Goal: Communication & Community: Answer question/provide support

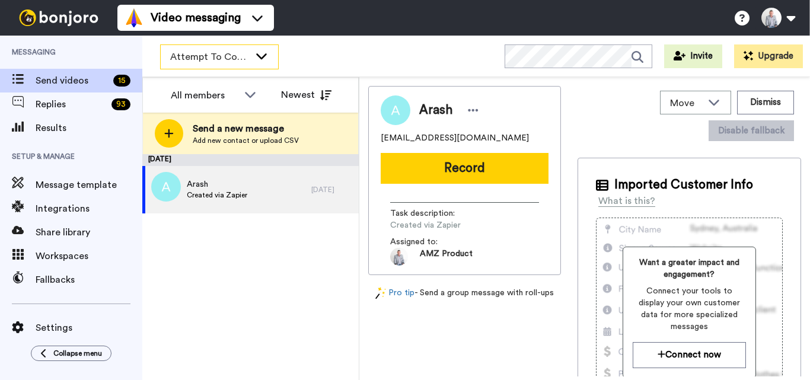
click at [251, 62] on div "Attempt To Contact 3" at bounding box center [219, 57] width 117 height 24
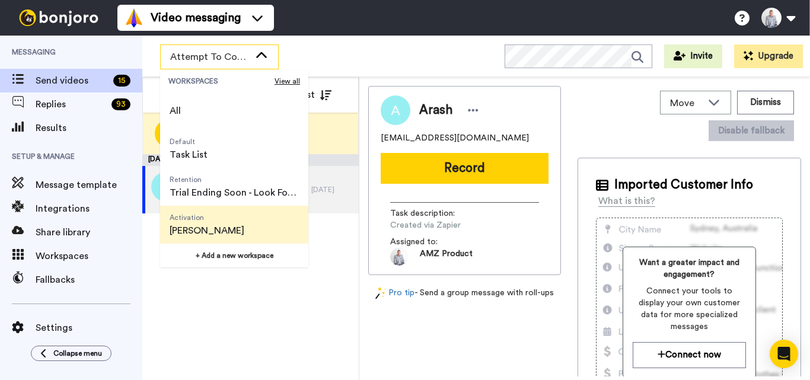
click at [224, 224] on span "[PERSON_NAME]" at bounding box center [207, 230] width 75 height 14
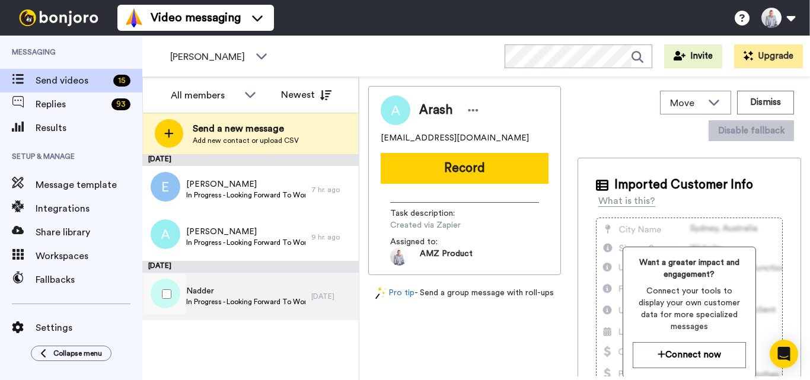
click at [287, 302] on span "In Progress - Looking Forward To Working With You!" at bounding box center [245, 301] width 119 height 9
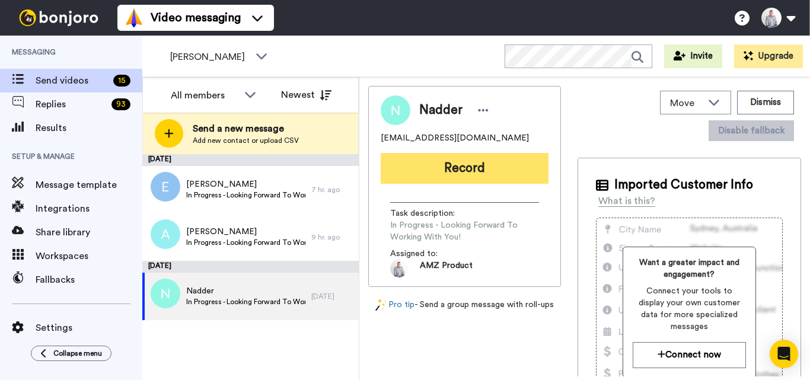
click at [467, 160] on button "Record" at bounding box center [465, 168] width 168 height 31
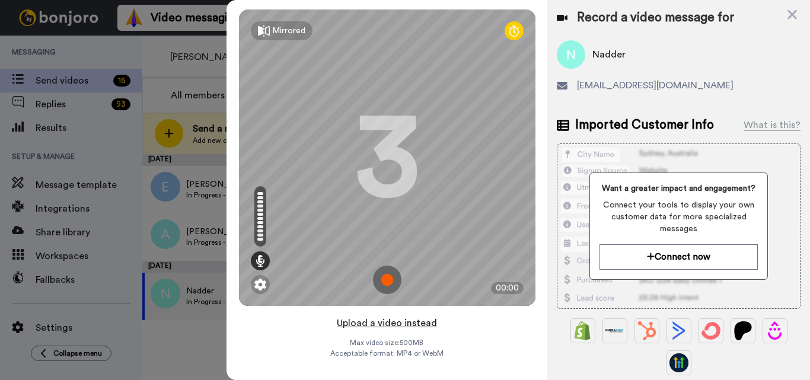
click at [398, 322] on button "Upload a video instead" at bounding box center [386, 322] width 107 height 15
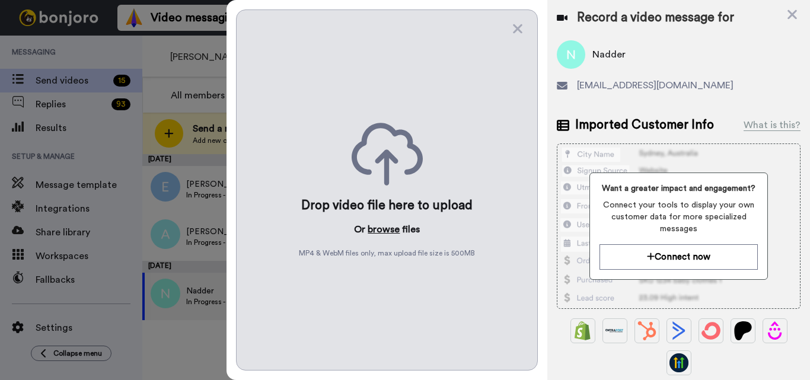
click at [395, 229] on button "browse" at bounding box center [384, 229] width 32 height 14
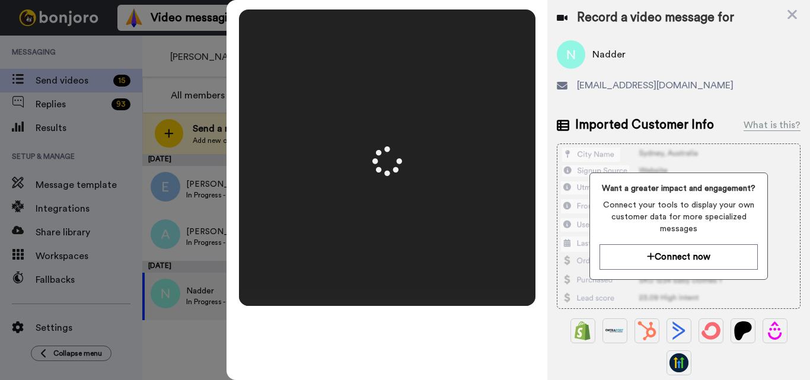
click at [603, 55] on span "Nadder" at bounding box center [608, 54] width 33 height 14
copy span "Nadder"
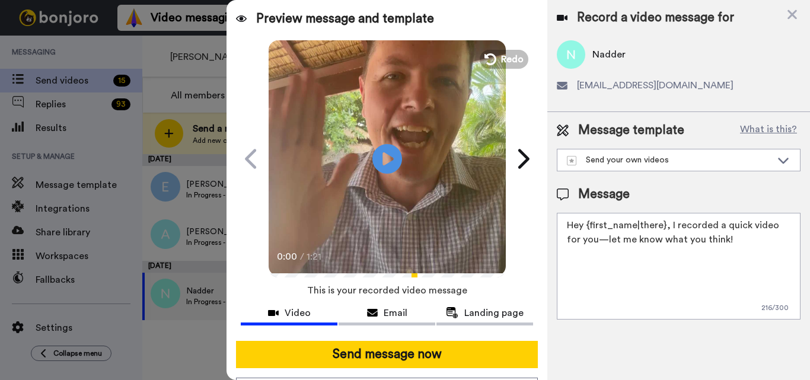
click at [662, 221] on textarea "Hey {first_name|there}, I recorded a quick video for you—let me know what you t…" at bounding box center [679, 266] width 244 height 107
paste textarea "Nadder"
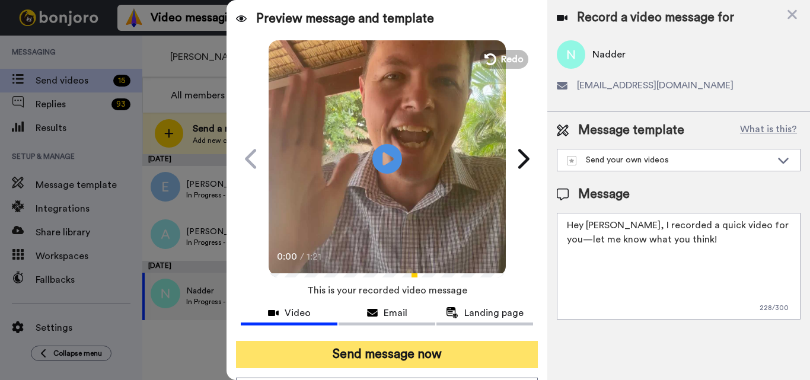
type textarea "Hey Nadder, I recorded a quick video for you—let me know what you think!"
click at [416, 348] on button "Send message now" at bounding box center [387, 354] width 302 height 27
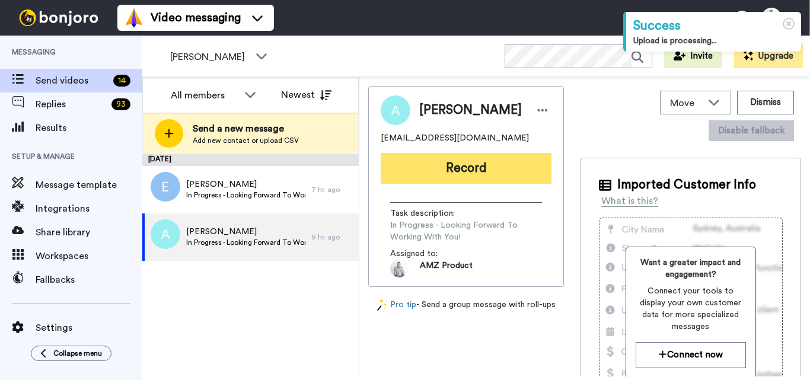
click at [454, 170] on button "Record" at bounding box center [466, 168] width 171 height 31
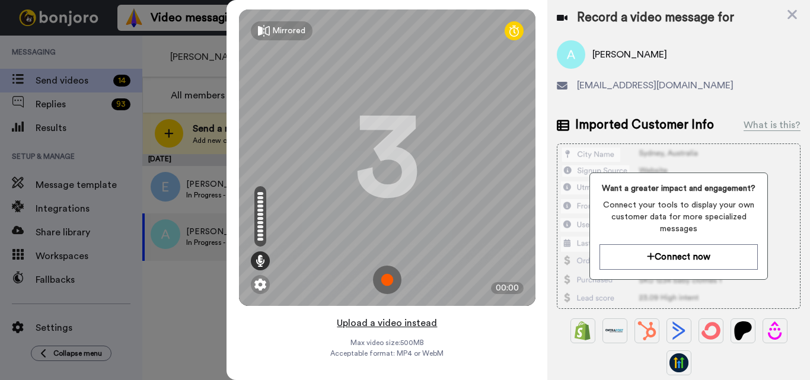
click at [376, 325] on button "Upload a video instead" at bounding box center [386, 322] width 107 height 15
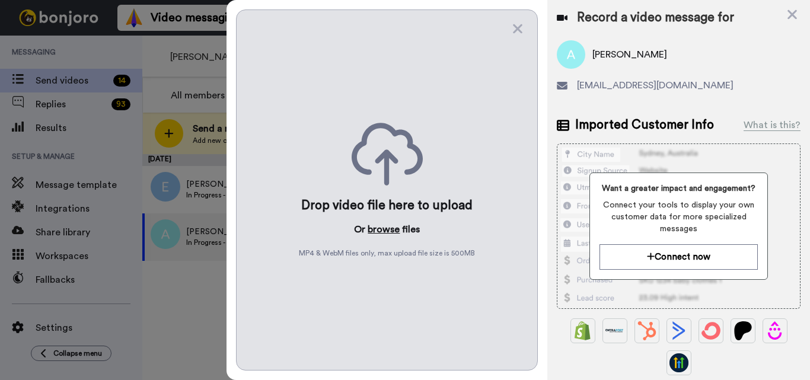
click at [382, 235] on button "browse" at bounding box center [384, 229] width 32 height 14
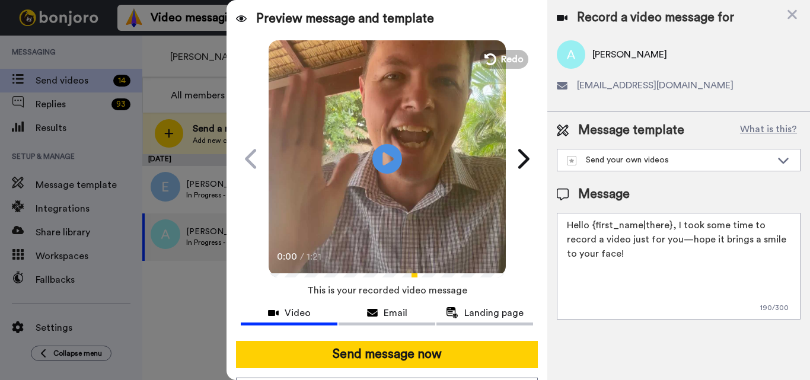
click at [670, 226] on textarea "Hello {first_name|there}, I took some time to record a video just for you—hope …" at bounding box center [679, 266] width 244 height 107
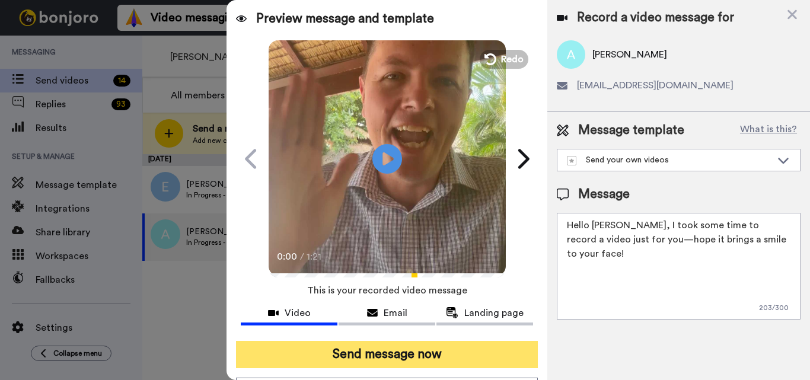
type textarea "Hello Anand, I took some time to record a video just for you—hope it brings a s…"
click at [403, 359] on button "Send message now" at bounding box center [387, 354] width 302 height 27
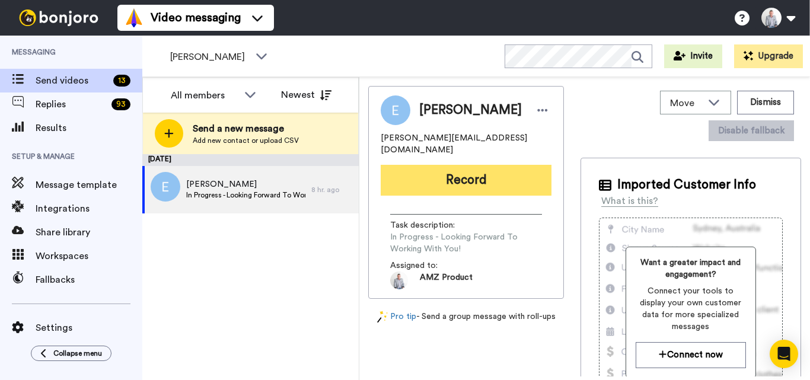
click at [488, 172] on button "Record" at bounding box center [466, 180] width 171 height 31
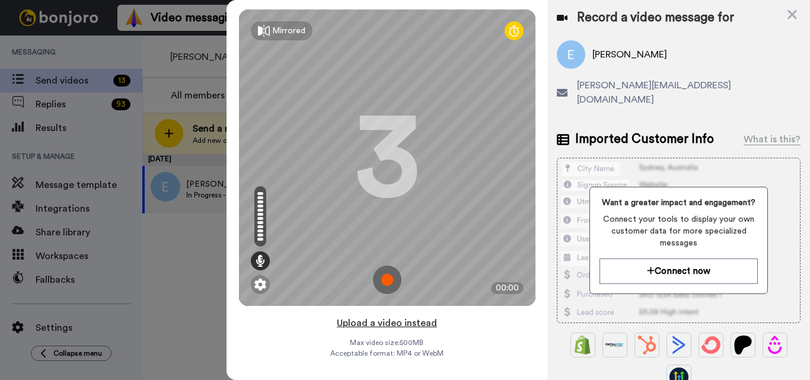
click at [400, 320] on button "Upload a video instead" at bounding box center [386, 322] width 107 height 15
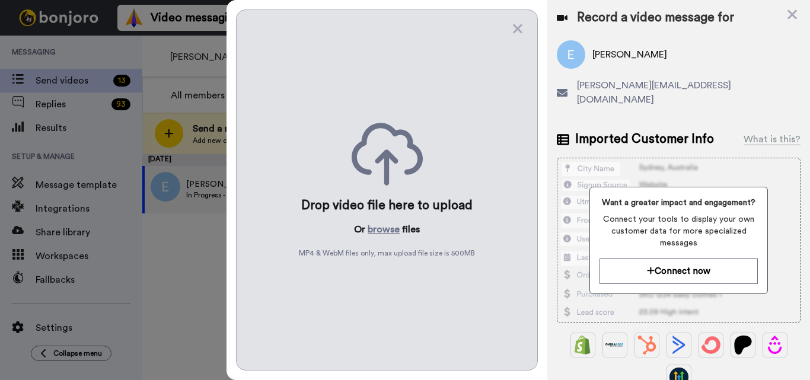
click at [365, 225] on p "Or browse files" at bounding box center [387, 229] width 66 height 14
click at [378, 229] on button "browse" at bounding box center [384, 229] width 32 height 14
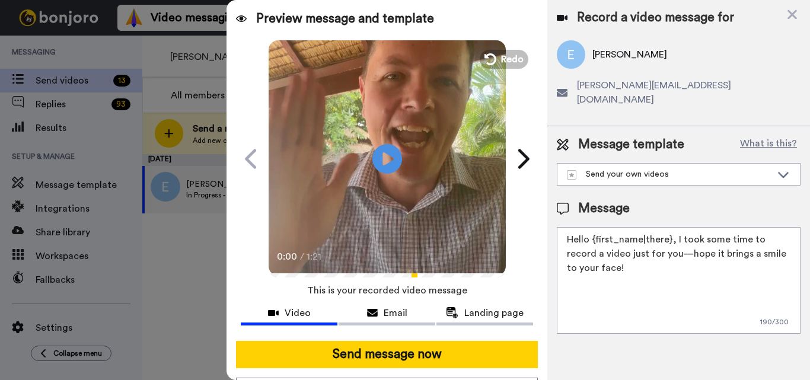
drag, startPoint x: 669, startPoint y: 225, endPoint x: 593, endPoint y: 225, distance: 75.9
click at [593, 227] on textarea "Hello {first_name|there}, I took some time to record a video just for you—hope …" at bounding box center [679, 280] width 244 height 107
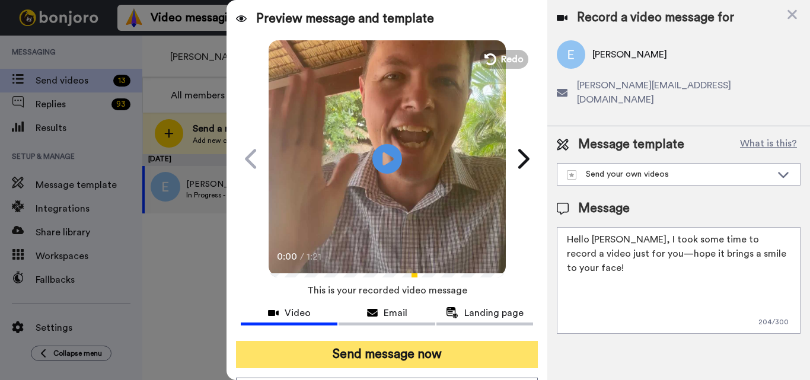
type textarea "Hello Emil, I took some time to record a video just for you—hope it brings a sm…"
click at [359, 366] on button "Send message now" at bounding box center [387, 354] width 302 height 27
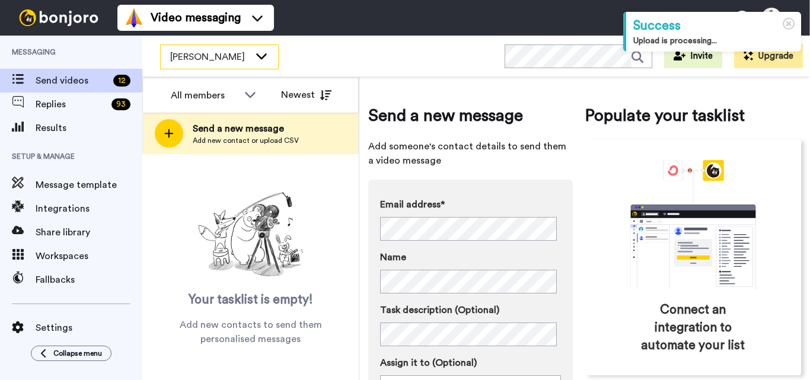
click at [254, 56] on div "[PERSON_NAME]" at bounding box center [219, 57] width 117 height 24
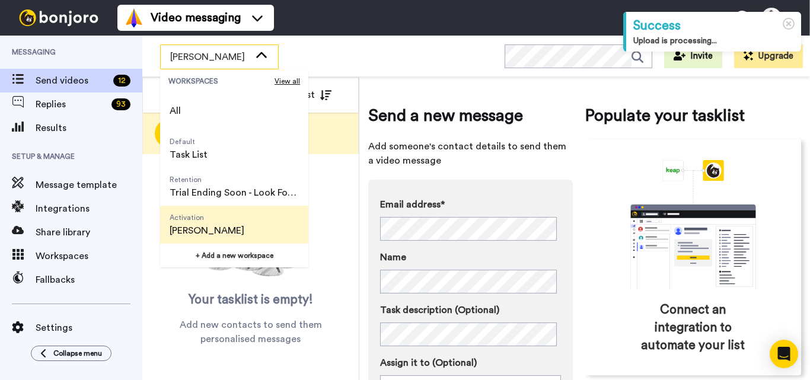
scroll to position [76, 0]
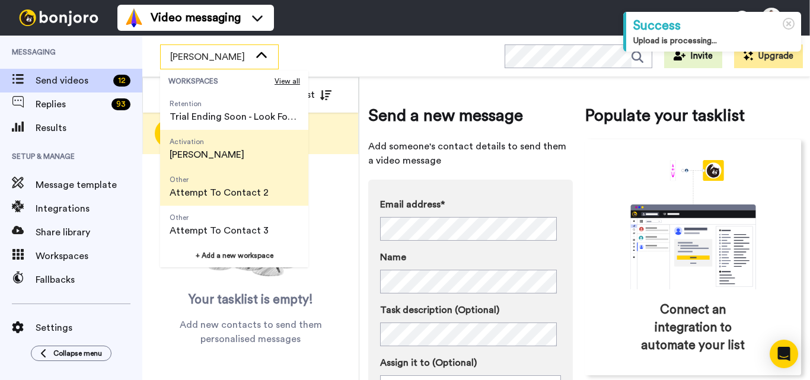
click at [244, 196] on span "Attempt To Contact 2" at bounding box center [219, 193] width 99 height 14
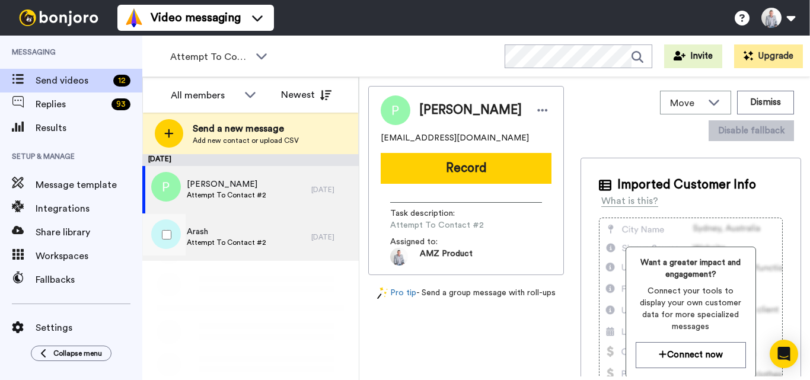
click at [269, 243] on div "Arash Attempt To Contact #2" at bounding box center [226, 236] width 169 height 47
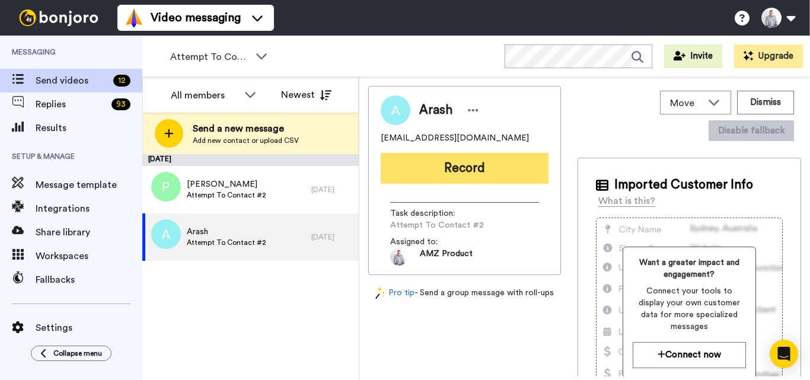
click at [453, 172] on button "Record" at bounding box center [465, 168] width 168 height 31
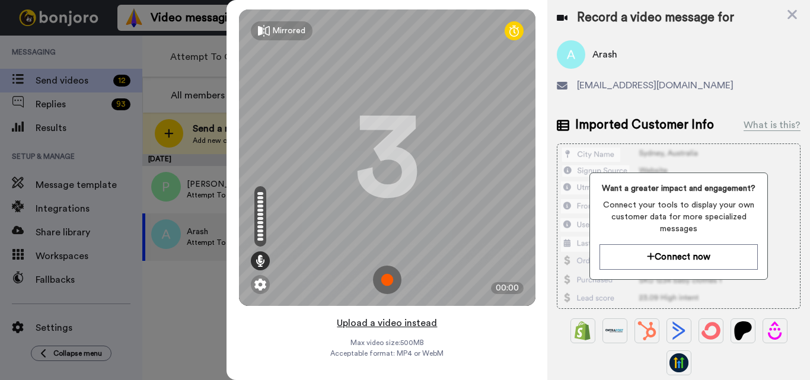
click at [384, 320] on button "Upload a video instead" at bounding box center [386, 322] width 107 height 15
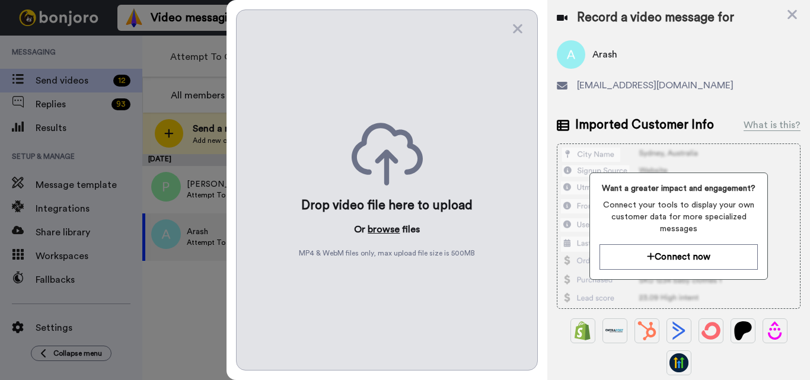
click at [382, 231] on button "browse" at bounding box center [384, 229] width 32 height 14
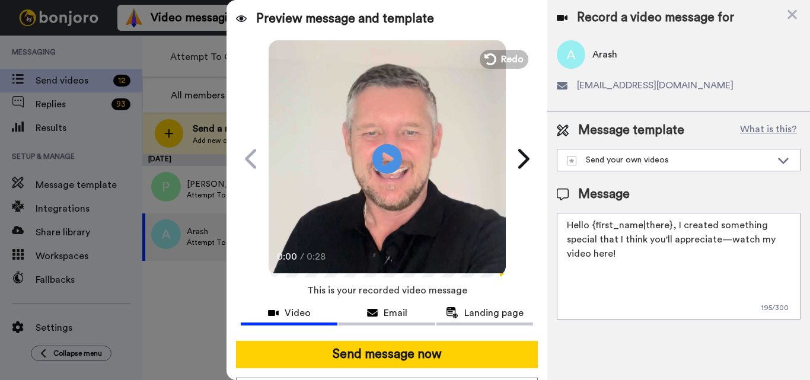
click at [670, 225] on textarea "Hello {first_name|there}, I created something special that I think you'll appre…" at bounding box center [679, 266] width 244 height 107
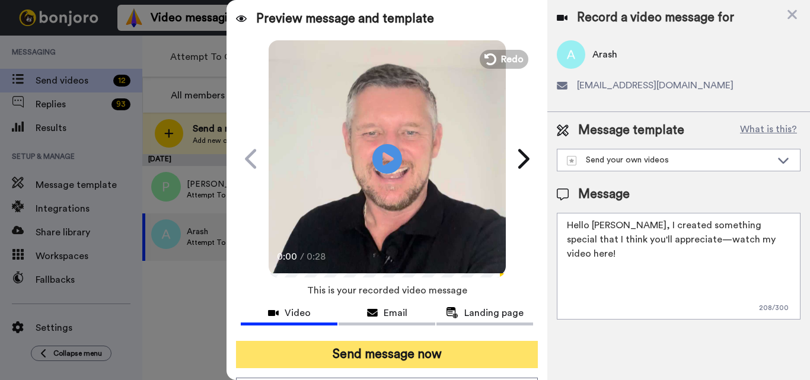
type textarea "Hello Arash, I created something special that I think you'll appreciate—watch m…"
drag, startPoint x: 407, startPoint y: 359, endPoint x: 407, endPoint y: 347, distance: 12.5
click at [406, 353] on button "Send message now" at bounding box center [387, 354] width 302 height 27
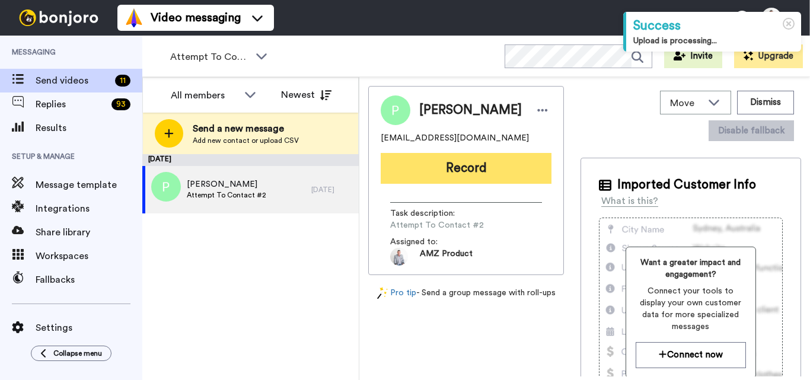
click at [469, 168] on button "Record" at bounding box center [466, 168] width 171 height 31
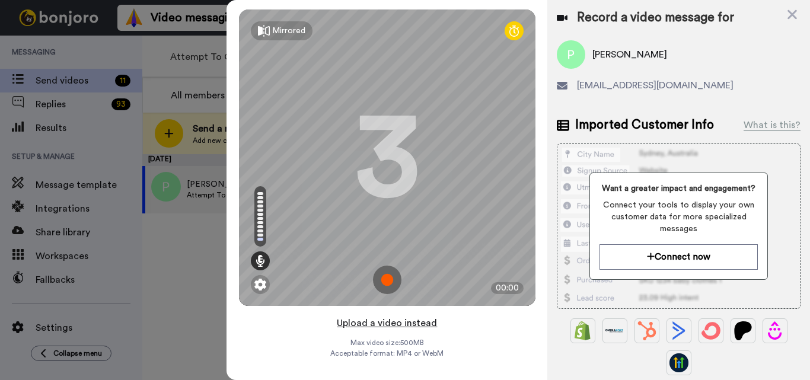
click at [385, 322] on button "Upload a video instead" at bounding box center [386, 322] width 107 height 15
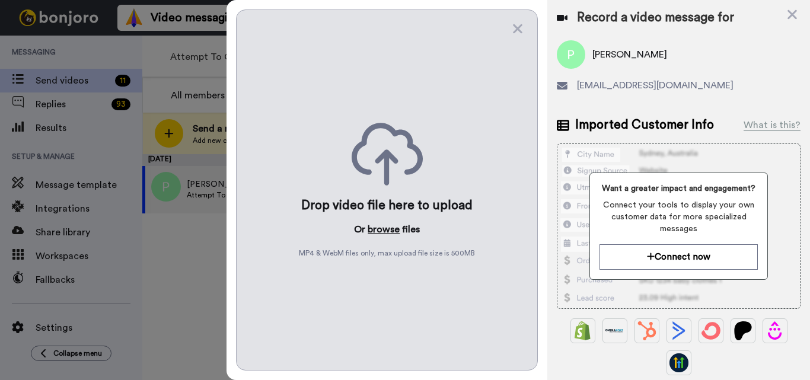
click at [381, 227] on button "browse" at bounding box center [384, 229] width 32 height 14
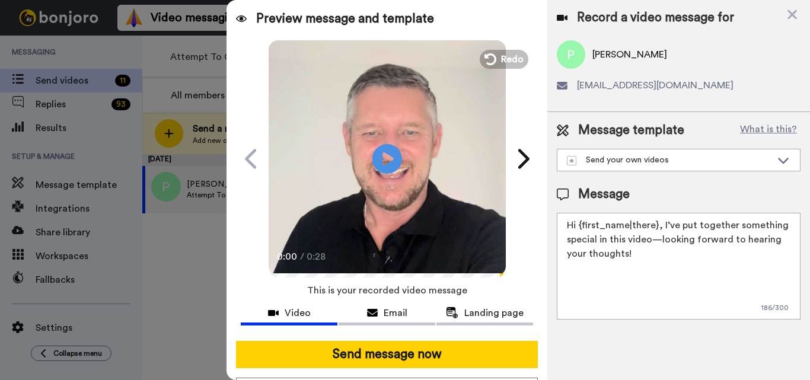
click at [609, 220] on textarea "Hi {first_name|there}, I’ve put together something special in this video—lookin…" at bounding box center [679, 266] width 244 height 107
paste textarea "Feel free to share some times you’re available, or you can also pick from my ca…"
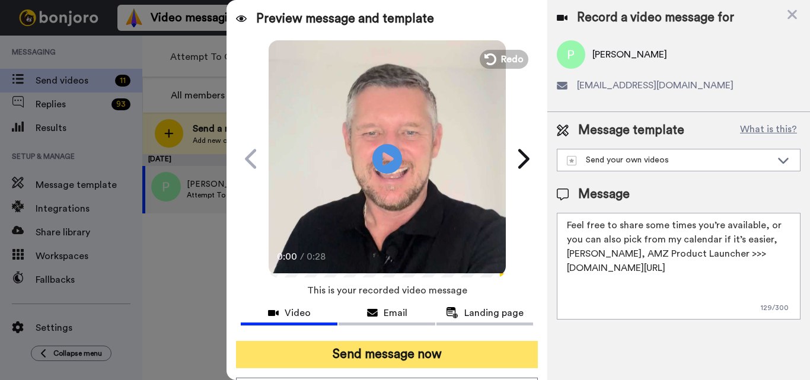
type textarea "Feel free to share some times you’re available, or you can also pick from my ca…"
click at [419, 357] on button "Send message now" at bounding box center [387, 354] width 302 height 27
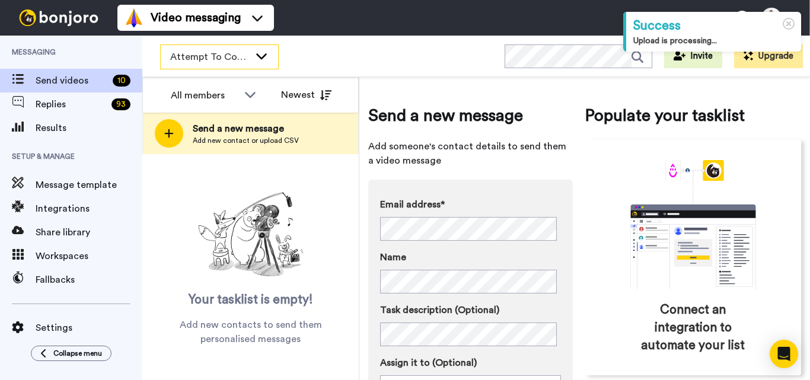
click at [236, 51] on span "Attempt To Contact 2" at bounding box center [209, 57] width 79 height 14
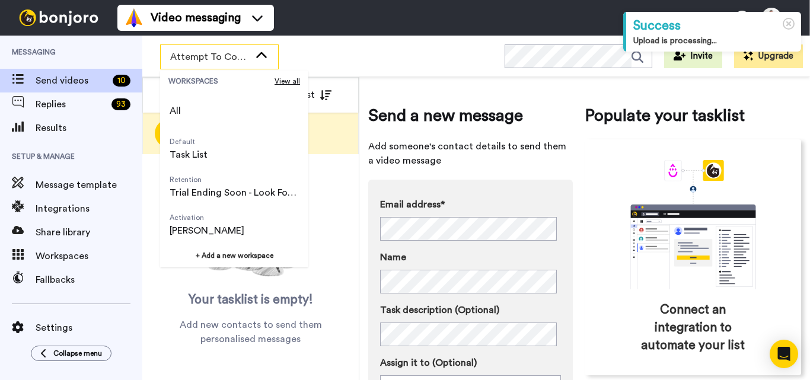
scroll to position [76, 0]
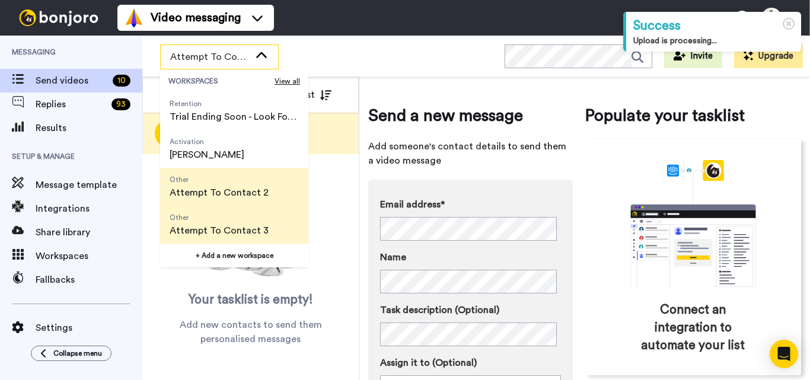
click at [223, 225] on span "Attempt To Contact 3" at bounding box center [219, 230] width 99 height 14
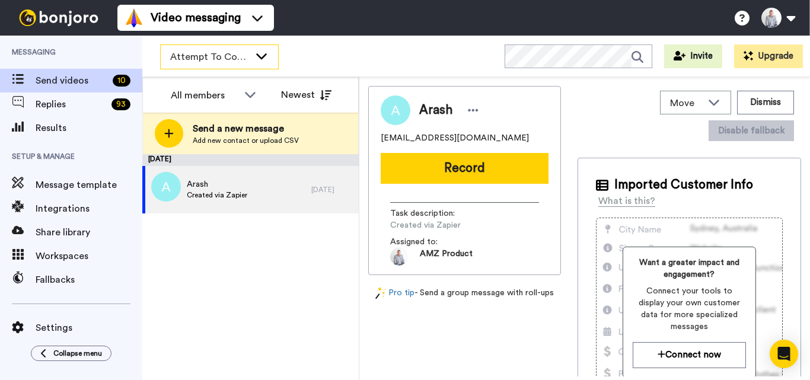
click at [268, 52] on icon at bounding box center [261, 56] width 14 height 12
drag, startPoint x: 320, startPoint y: 288, endPoint x: 364, endPoint y: 231, distance: 72.2
click at [318, 288] on div "[DATE] Arash Created via Zapier [DATE]" at bounding box center [250, 267] width 216 height 226
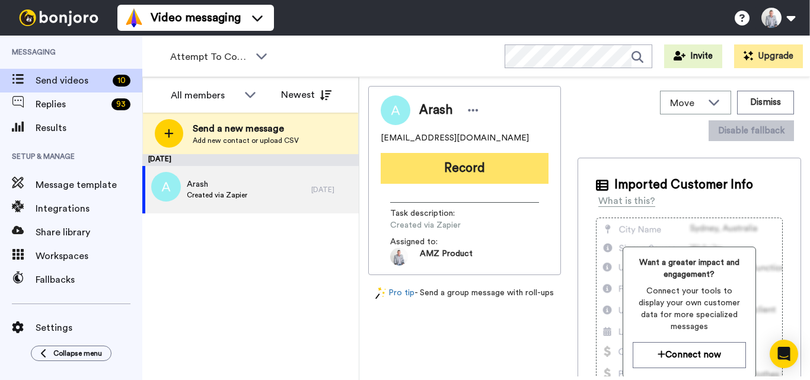
click at [442, 159] on button "Record" at bounding box center [465, 168] width 168 height 31
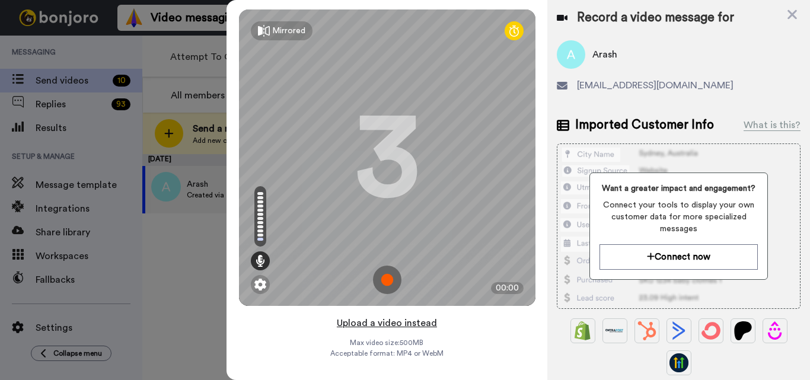
click at [391, 323] on button "Upload a video instead" at bounding box center [386, 322] width 107 height 15
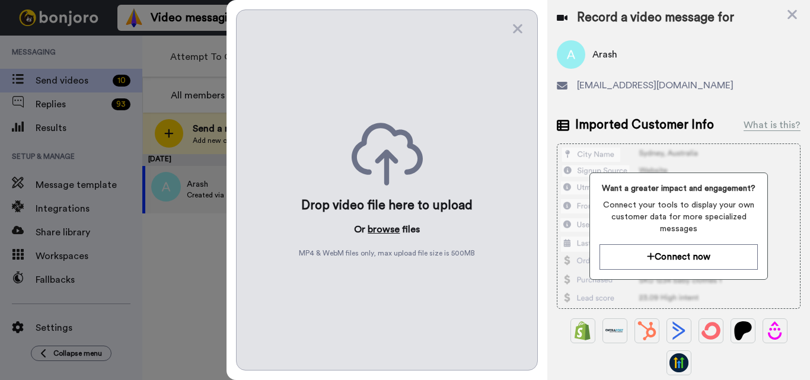
click at [384, 232] on button "browse" at bounding box center [384, 229] width 32 height 14
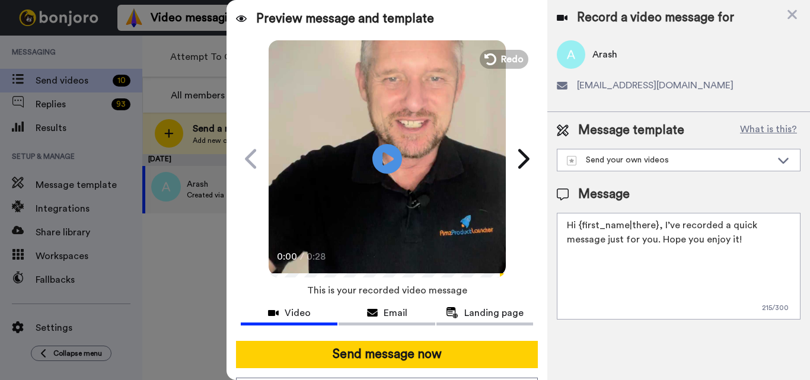
click at [657, 266] on textarea "Hi {first_name|there}, I’ve recorded a quick message just for you. Hope you enj…" at bounding box center [679, 266] width 244 height 107
paste textarea "Feel free to share some times you’re available, or you can also pick from my ca…"
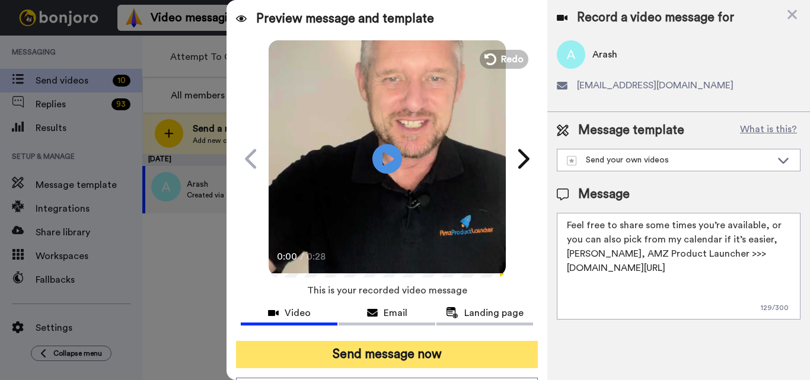
type textarea "Feel free to share some times you’re available, or you can also pick from my ca…"
click at [432, 357] on button "Send message now" at bounding box center [387, 354] width 302 height 27
